Goal: Obtain resource: Obtain resource

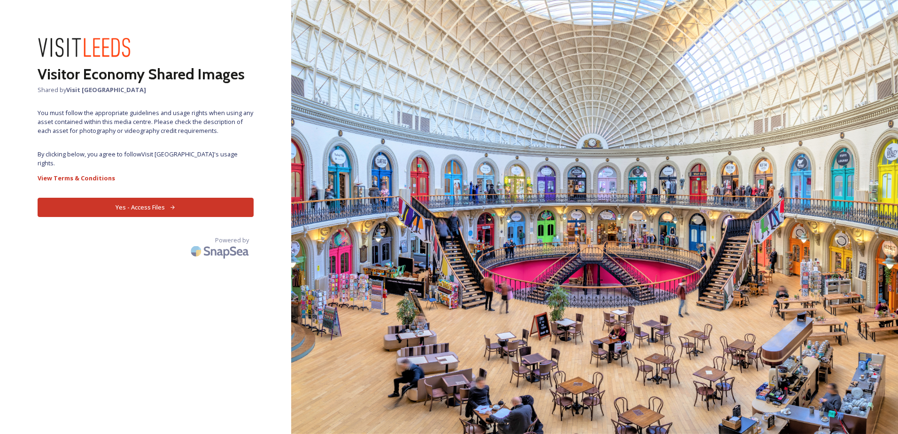
click at [162, 198] on button "Yes - Access Files" at bounding box center [146, 207] width 216 height 19
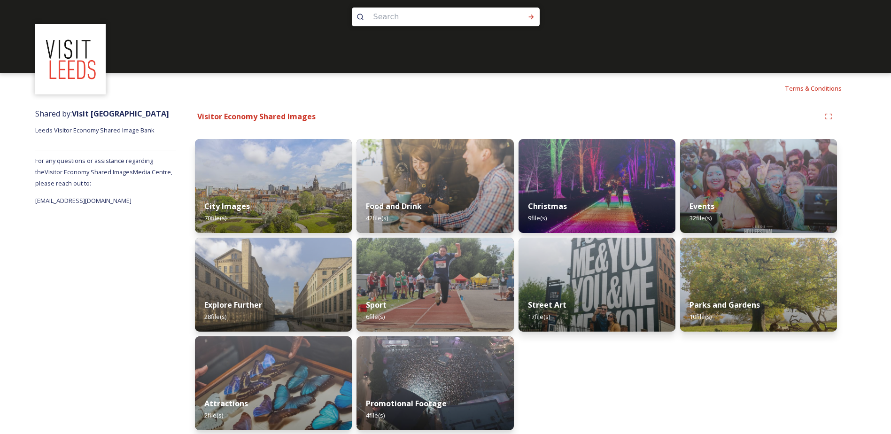
scroll to position [17, 0]
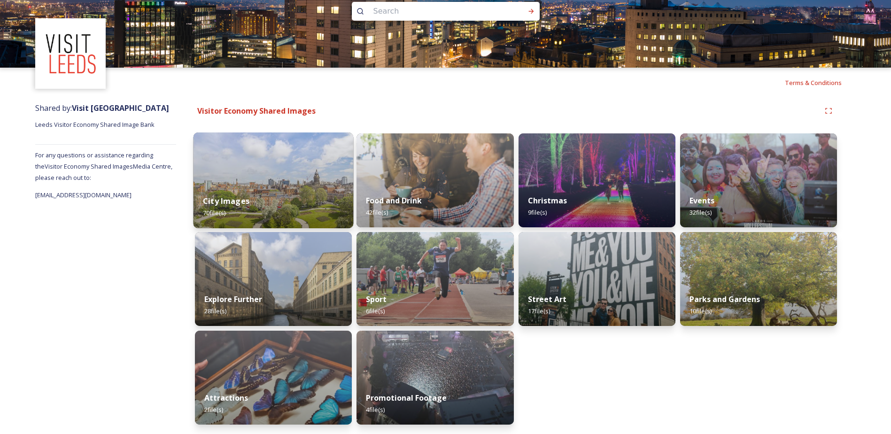
drag, startPoint x: 245, startPoint y: 197, endPoint x: 277, endPoint y: 178, distance: 37.0
click at [277, 178] on img at bounding box center [273, 180] width 160 height 96
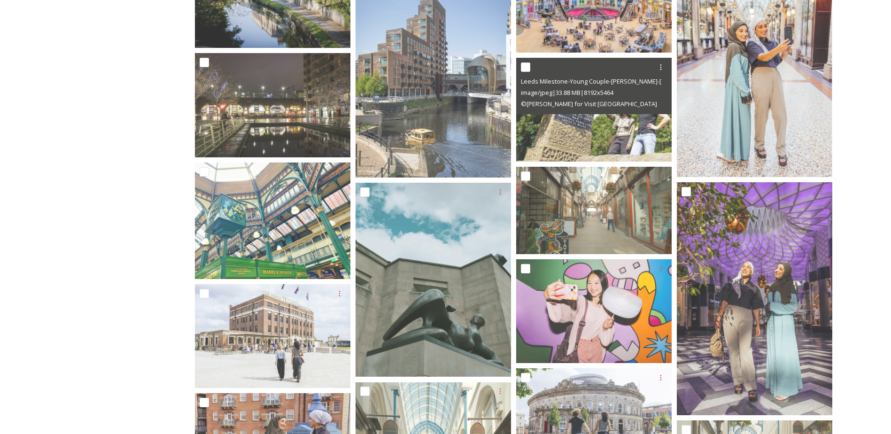
scroll to position [235, 0]
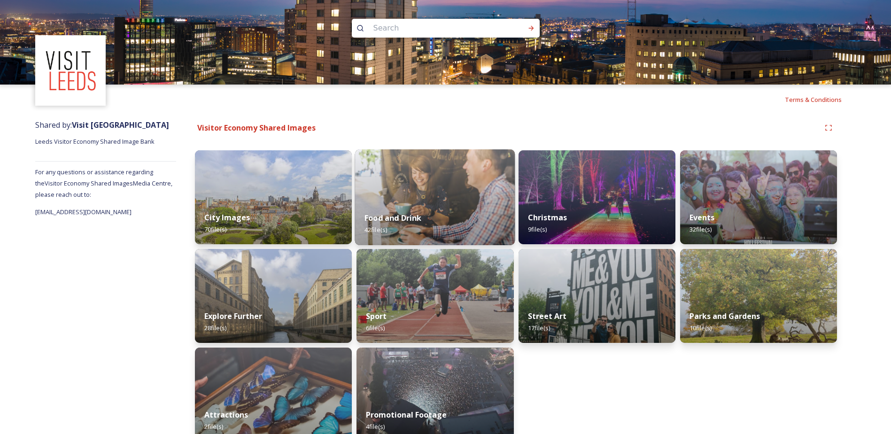
scroll to position [17, 0]
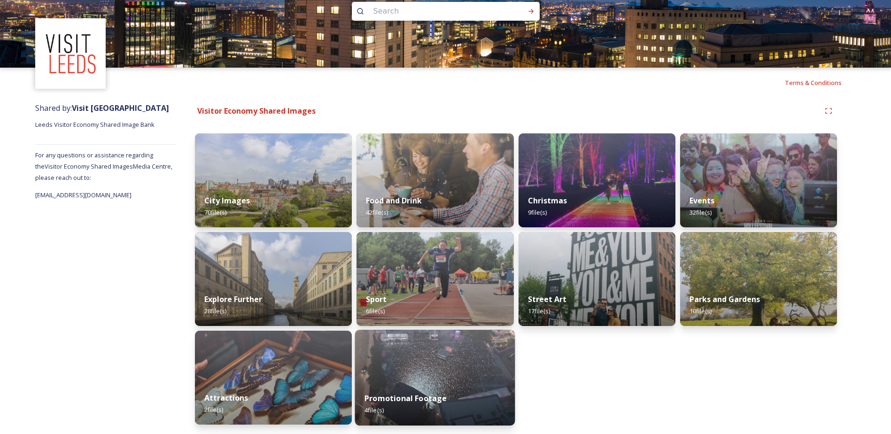
click at [455, 377] on img at bounding box center [435, 378] width 160 height 96
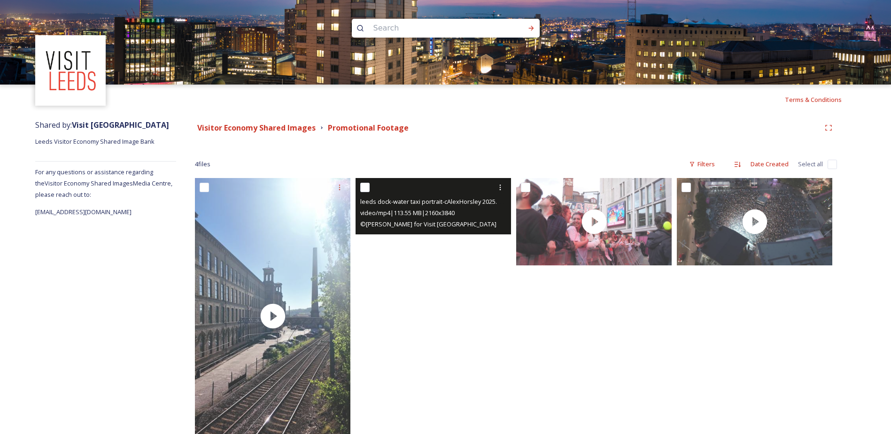
click at [435, 291] on video "leeds dock-water taxi portrait-cAlexHorsley 2025.mp4" at bounding box center [432, 316] width 155 height 276
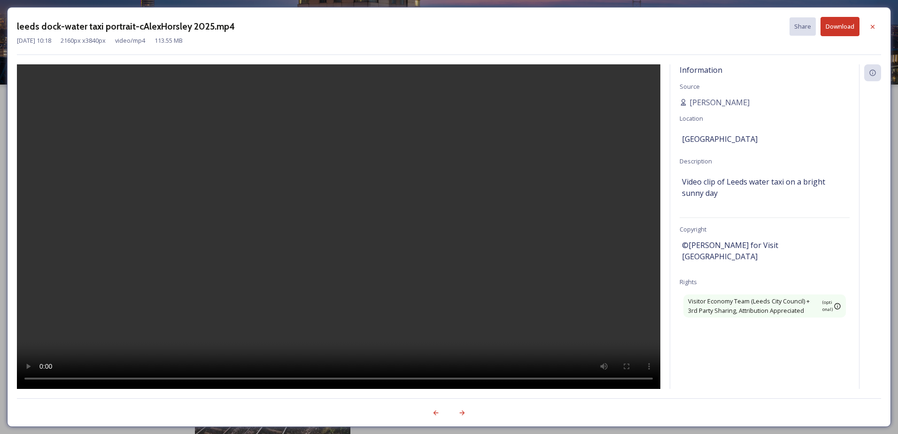
drag, startPoint x: 255, startPoint y: 365, endPoint x: 169, endPoint y: 266, distance: 131.4
click at [169, 266] on div at bounding box center [338, 226] width 643 height 324
click at [867, 27] on div at bounding box center [872, 26] width 17 height 17
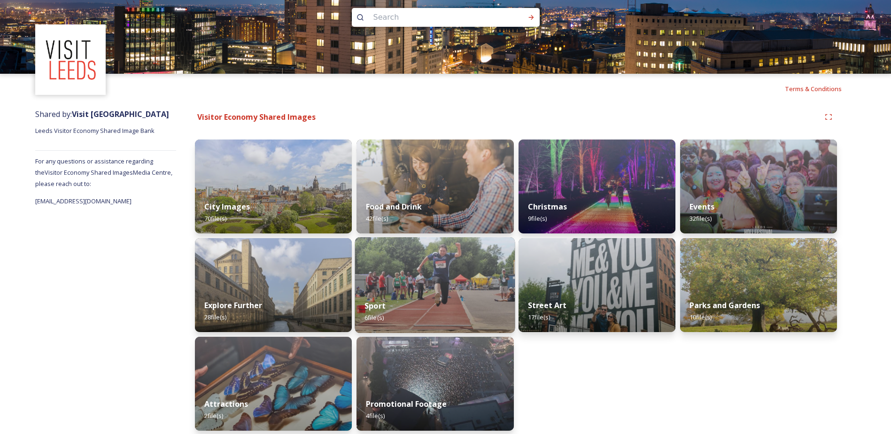
scroll to position [17, 0]
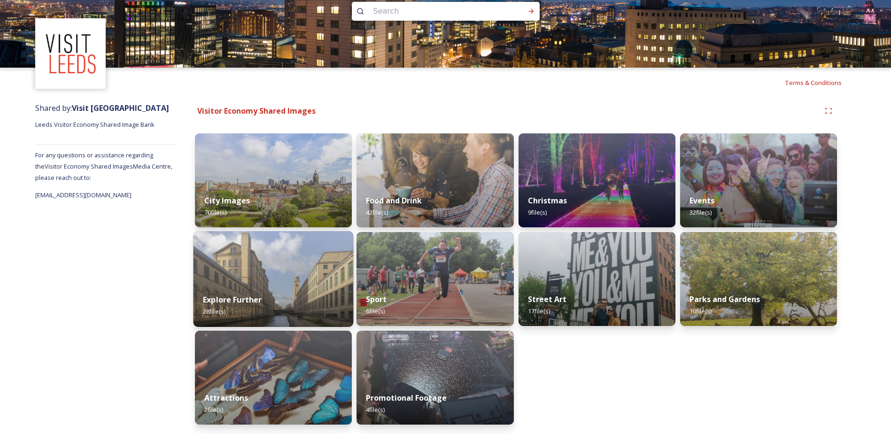
click at [286, 293] on div "Explore Further 28 file(s)" at bounding box center [273, 305] width 160 height 43
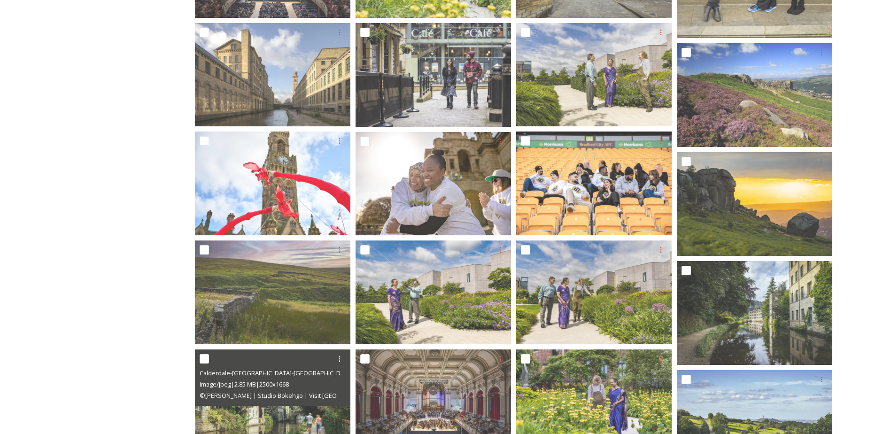
scroll to position [470, 0]
